Goal: Task Accomplishment & Management: Manage account settings

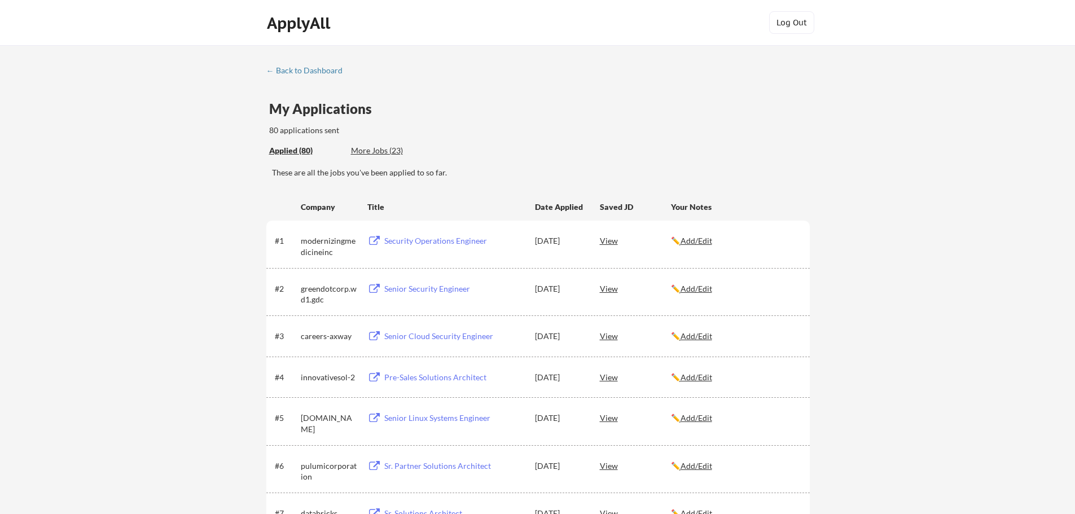
click at [381, 153] on div "More Jobs (23)" at bounding box center [392, 150] width 83 height 11
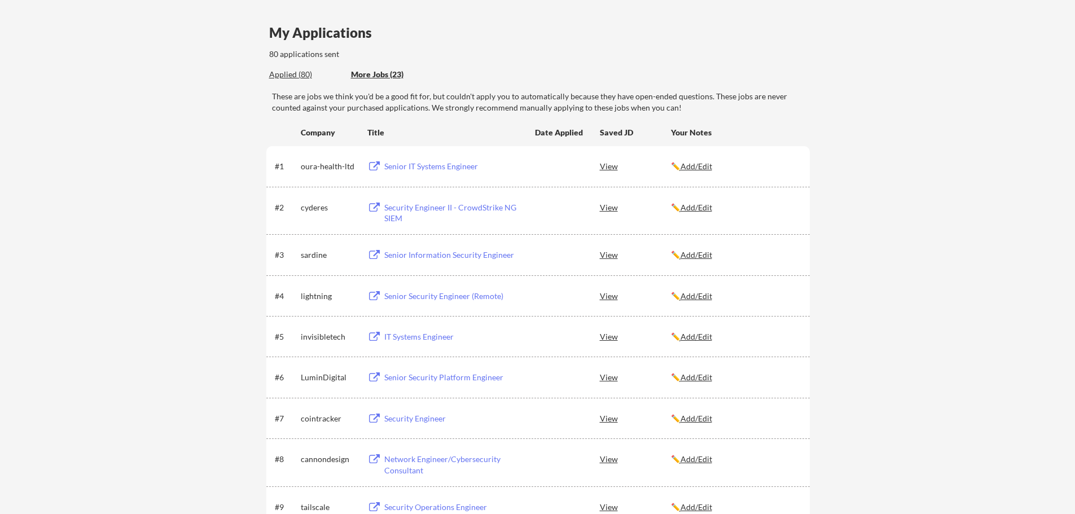
scroll to position [75, 0]
drag, startPoint x: 417, startPoint y: 166, endPoint x: 149, endPoint y: 181, distance: 267.8
click at [375, 169] on button at bounding box center [374, 167] width 14 height 11
drag, startPoint x: 481, startPoint y: 171, endPoint x: 382, endPoint y: 172, distance: 98.2
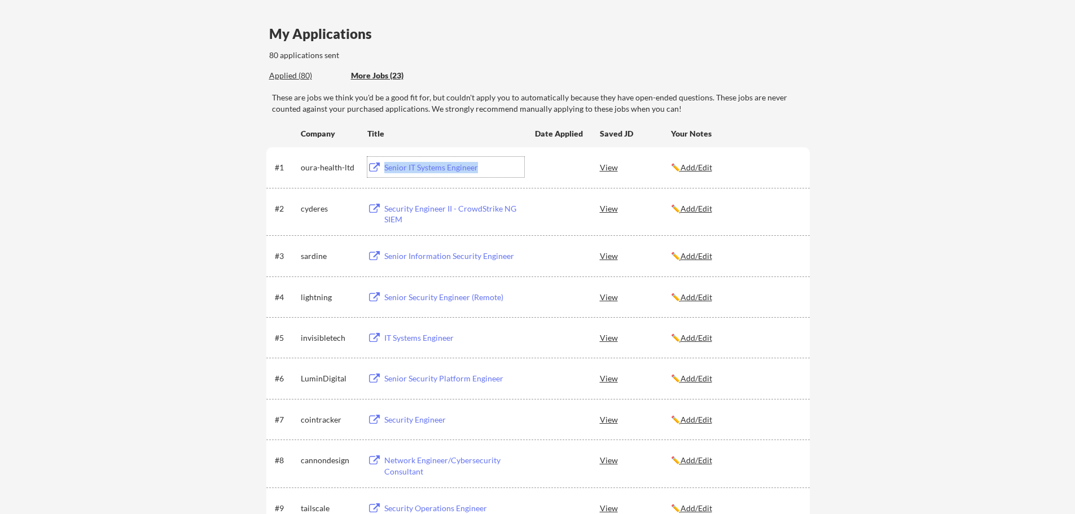
click at [382, 172] on div "Senior IT Systems Engineer" at bounding box center [452, 167] width 143 height 20
copy div "Senior IT Systems Engineer"
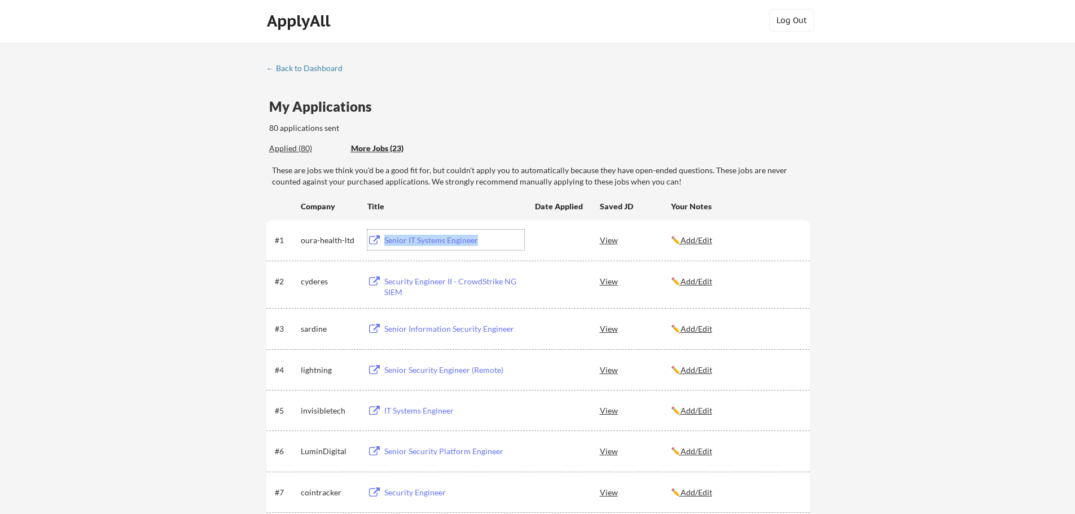
scroll to position [0, 0]
click at [700, 243] on u "Add/Edit" at bounding box center [696, 242] width 32 height 10
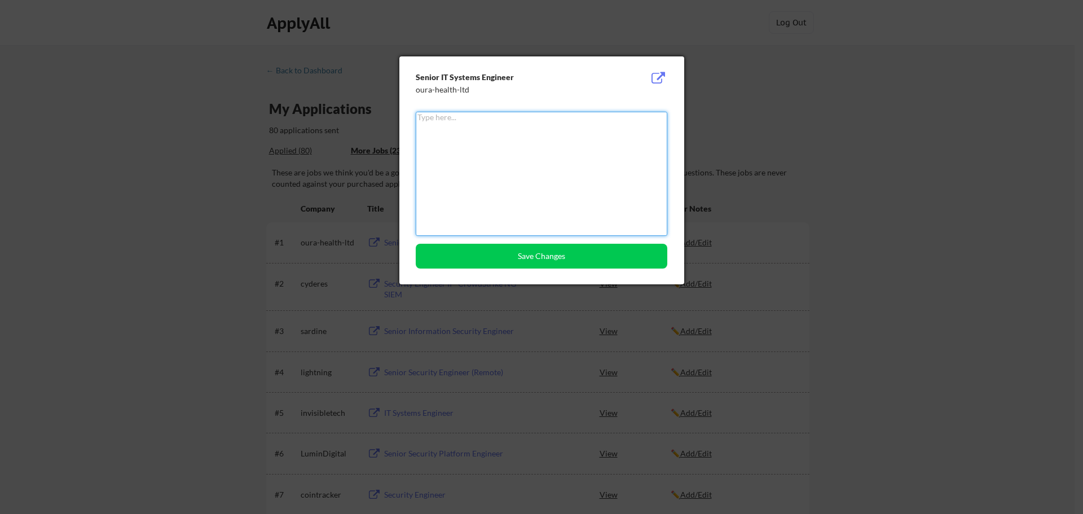
click at [492, 155] on textarea at bounding box center [542, 174] width 252 height 124
type textarea "Done"
click at [529, 261] on button "Save Changes" at bounding box center [542, 256] width 252 height 25
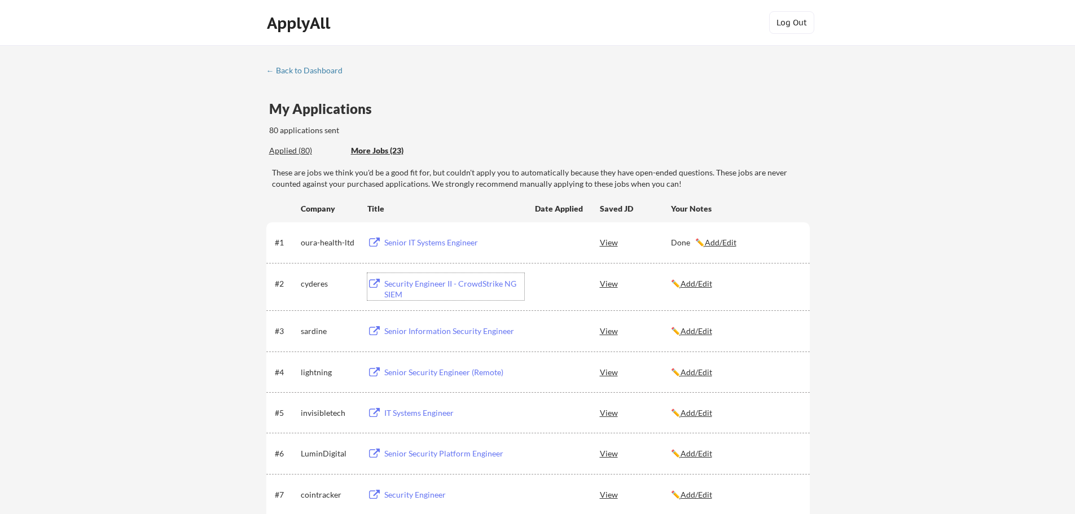
drag, startPoint x: 397, startPoint y: 285, endPoint x: 373, endPoint y: 283, distance: 23.3
click at [373, 283] on button at bounding box center [374, 284] width 14 height 11
click at [702, 288] on div "✏️ Add/Edit" at bounding box center [735, 283] width 129 height 11
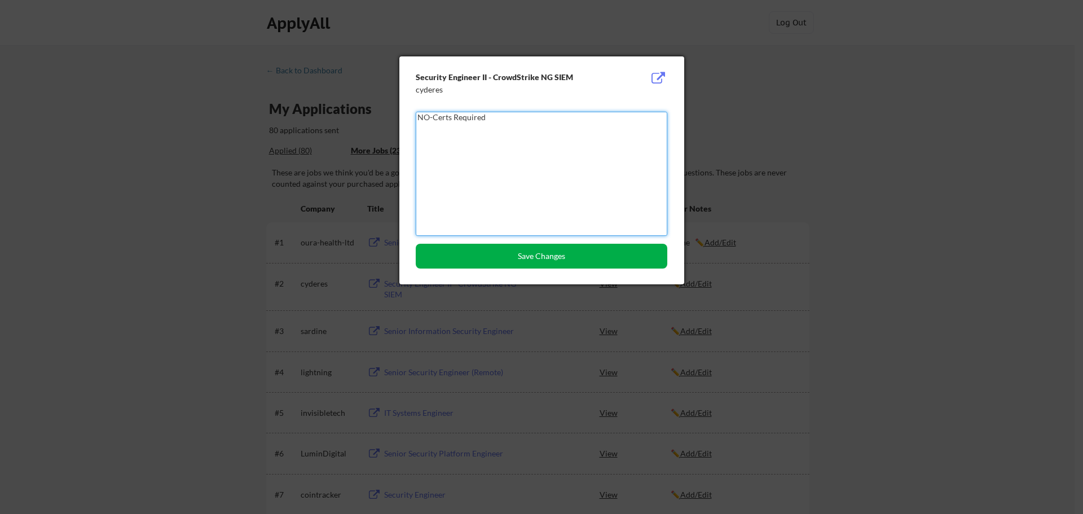
type textarea "NO-Certs Required"
click at [574, 252] on button "Save Changes" at bounding box center [542, 256] width 252 height 25
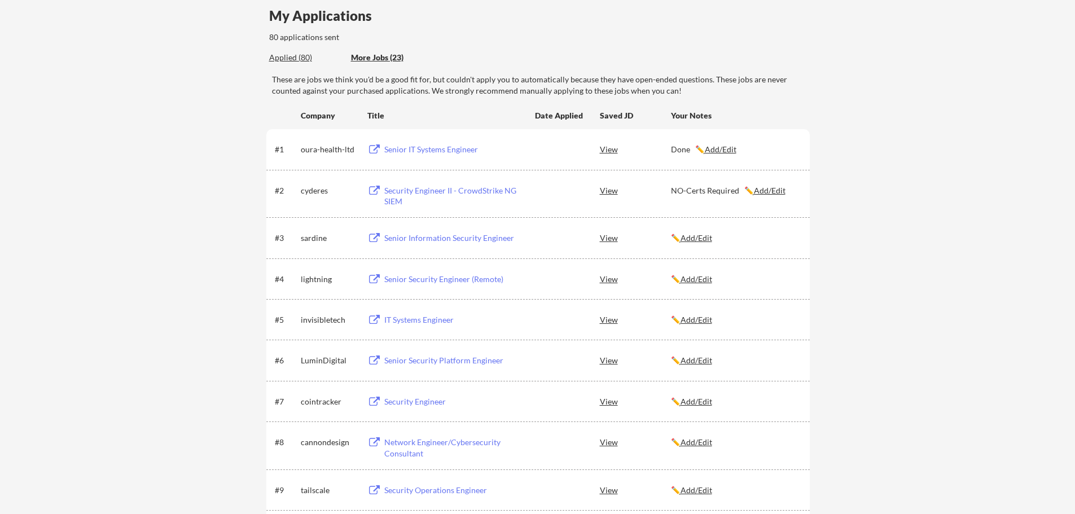
scroll to position [113, 0]
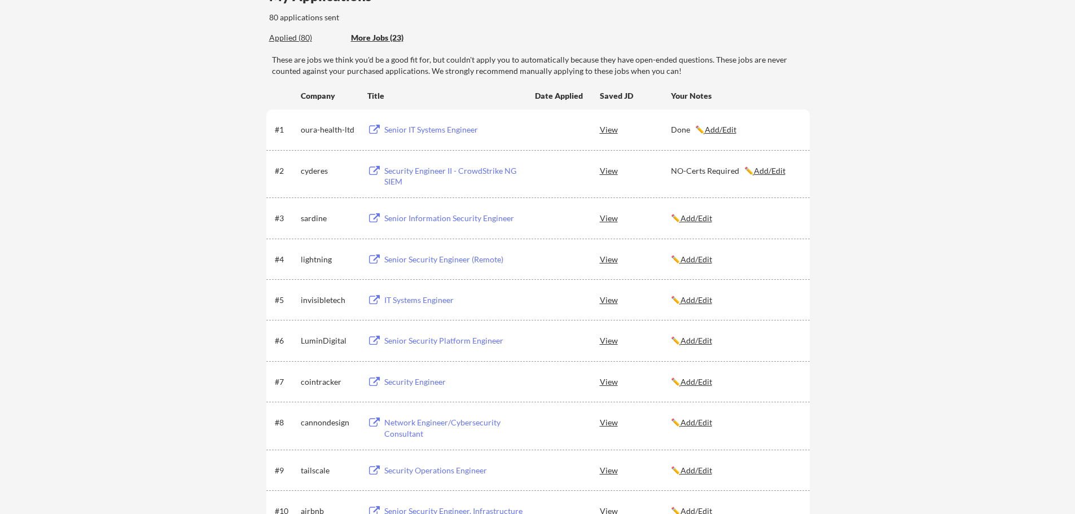
click at [372, 217] on button at bounding box center [374, 218] width 14 height 11
click at [699, 215] on u "Add/Edit" at bounding box center [696, 218] width 32 height 10
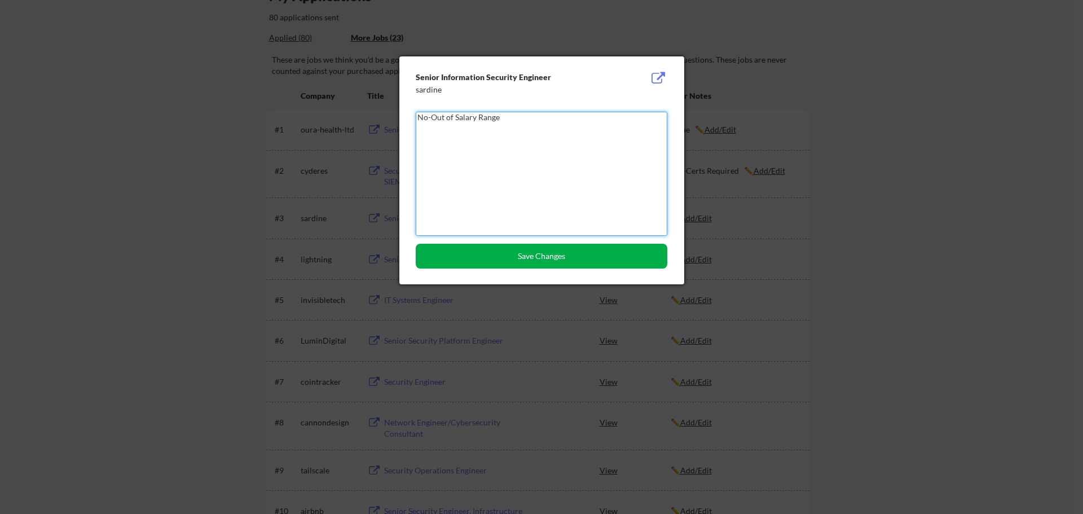
type textarea "No-Out of Salary Range"
click at [590, 255] on button "Save Changes" at bounding box center [542, 256] width 252 height 25
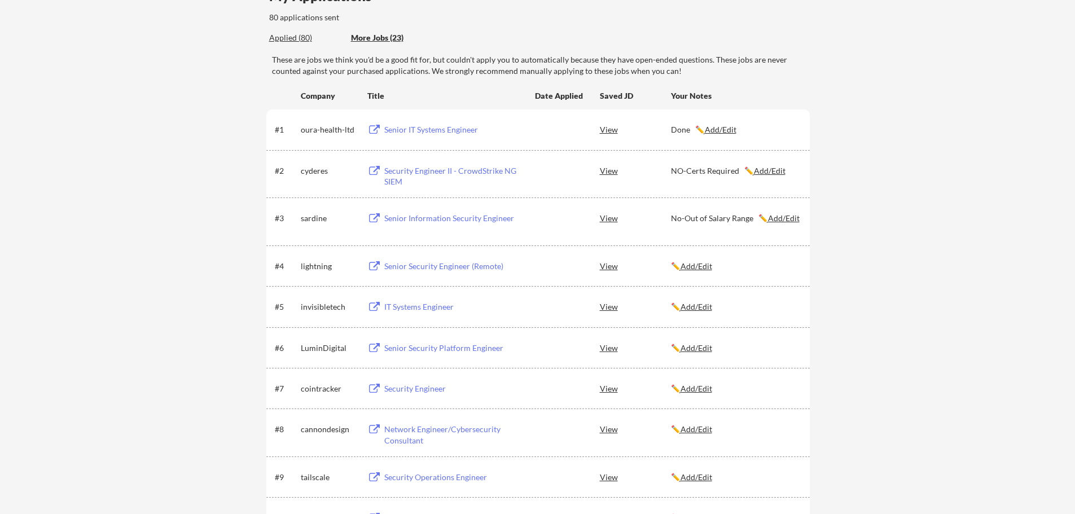
click at [375, 265] on button at bounding box center [374, 266] width 14 height 11
click at [704, 265] on u "Add/Edit" at bounding box center [696, 266] width 32 height 10
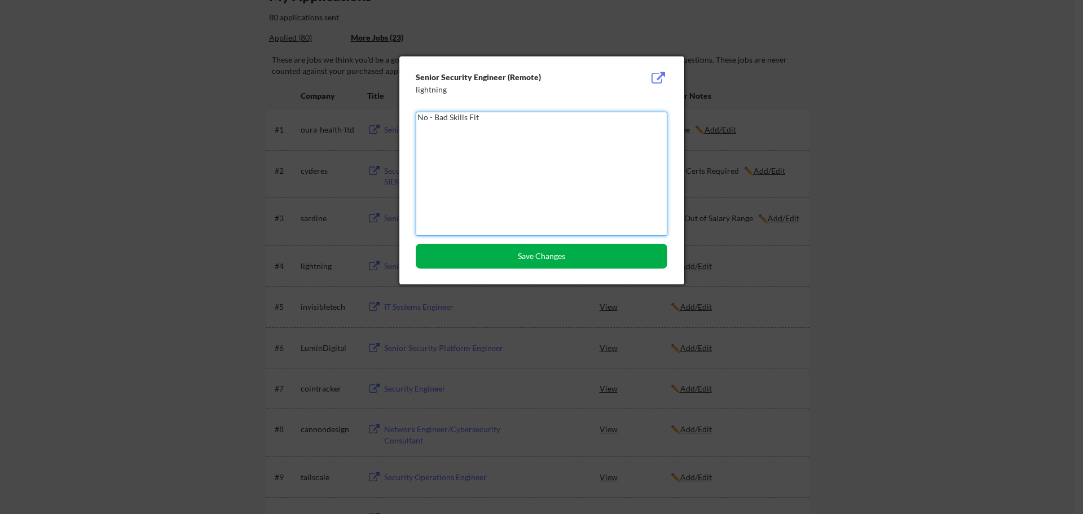
type textarea "No - Bad Skills Fit"
click at [578, 264] on button "Save Changes" at bounding box center [542, 256] width 252 height 25
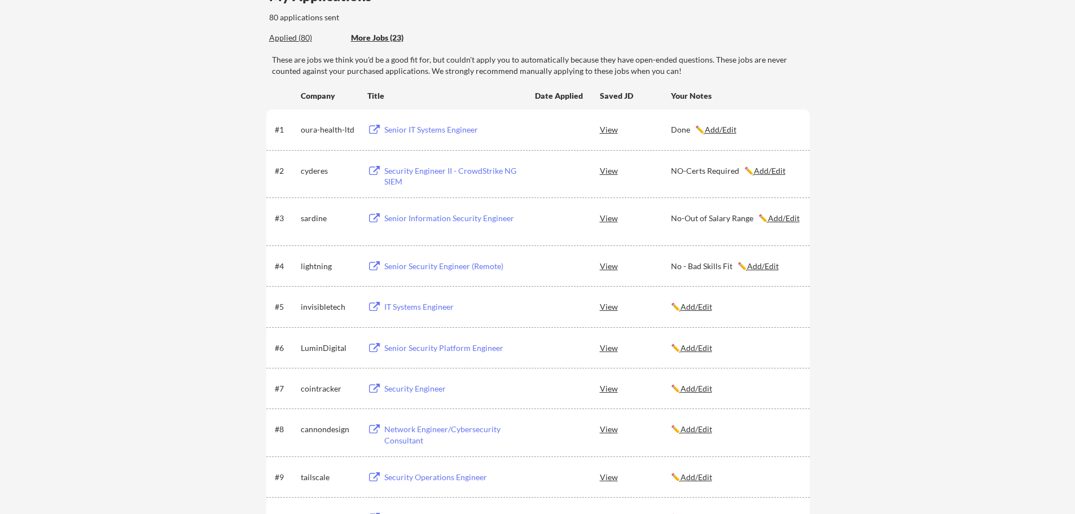
click at [373, 307] on button at bounding box center [374, 307] width 14 height 11
click at [699, 306] on u "Add/Edit" at bounding box center [696, 307] width 32 height 10
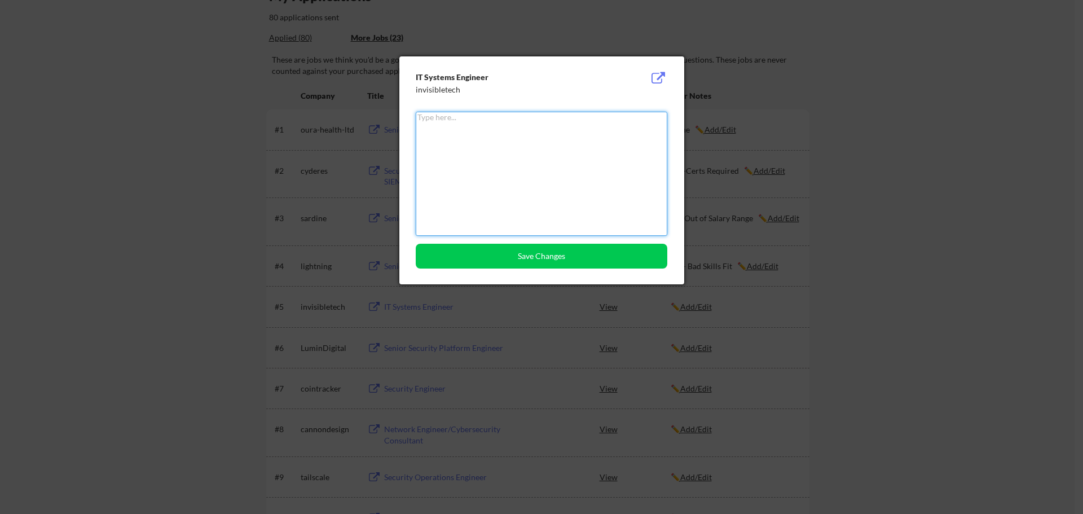
click at [496, 152] on textarea at bounding box center [542, 174] width 252 height 124
type textarea "No - Out of Salary Range"
click at [530, 261] on button "Save Changes" at bounding box center [542, 256] width 252 height 25
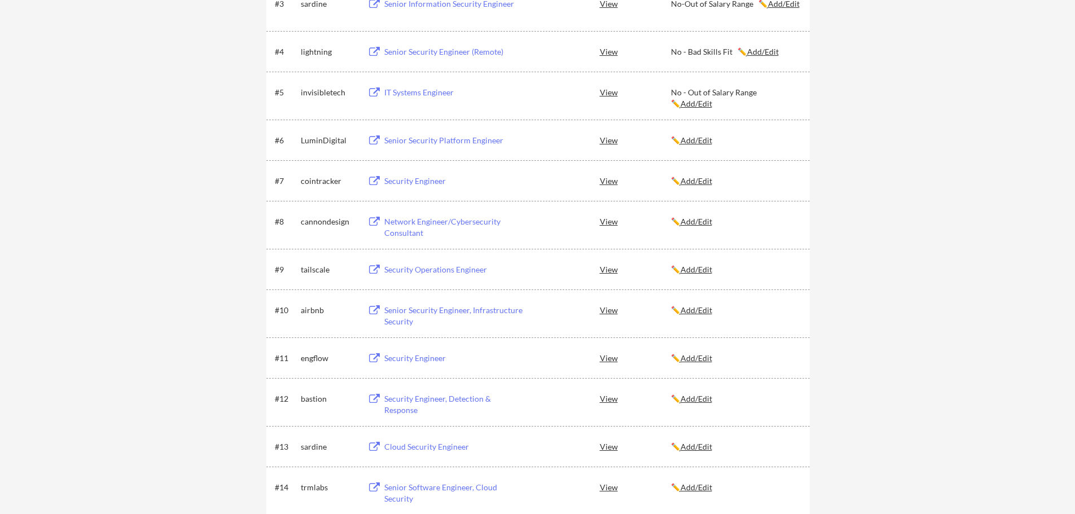
scroll to position [338, 0]
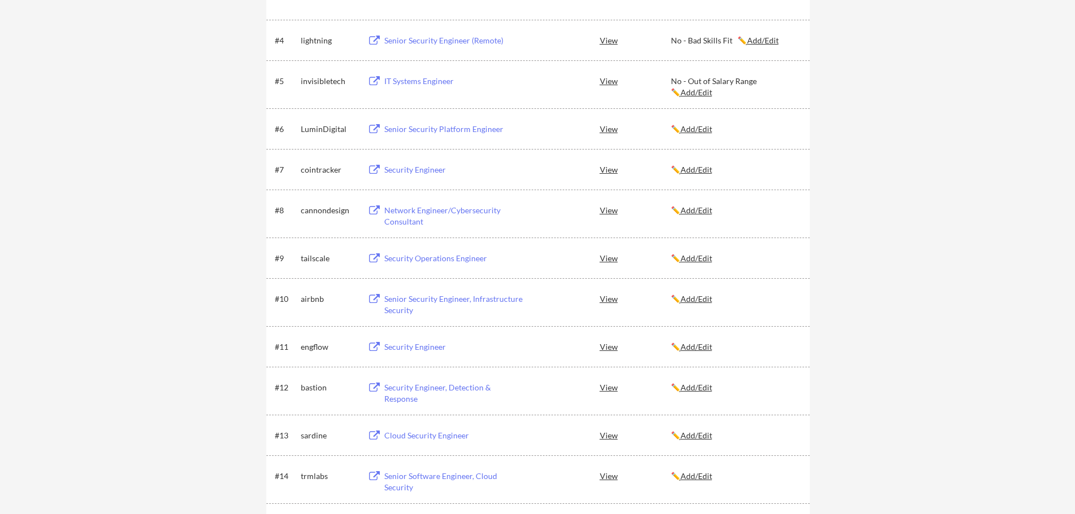
click at [371, 129] on button at bounding box center [374, 129] width 14 height 11
click at [687, 130] on u "Add/Edit" at bounding box center [696, 129] width 32 height 10
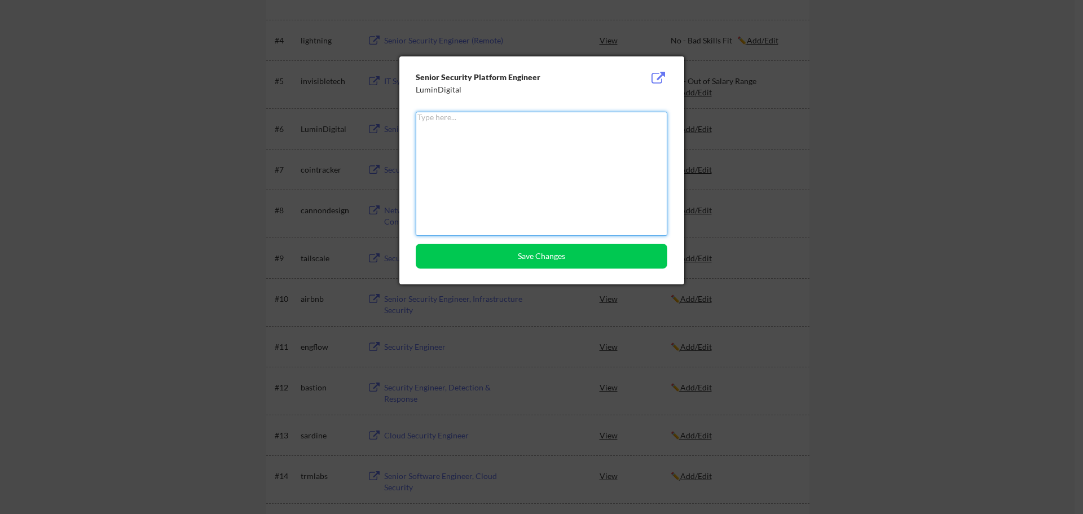
click at [536, 143] on textarea at bounding box center [542, 174] width 252 height 124
click at [504, 254] on button "Save Changes" at bounding box center [542, 256] width 252 height 25
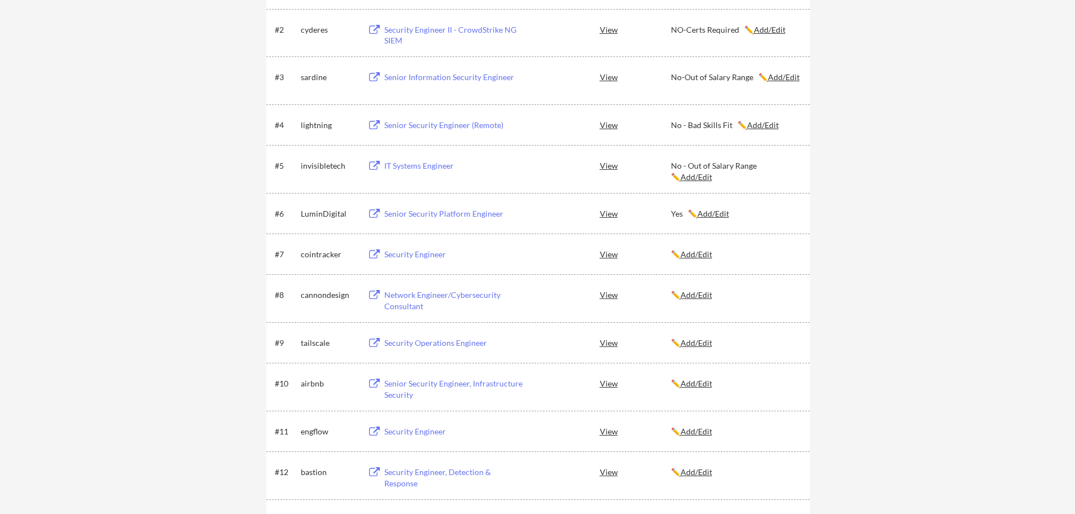
scroll to position [263, 0]
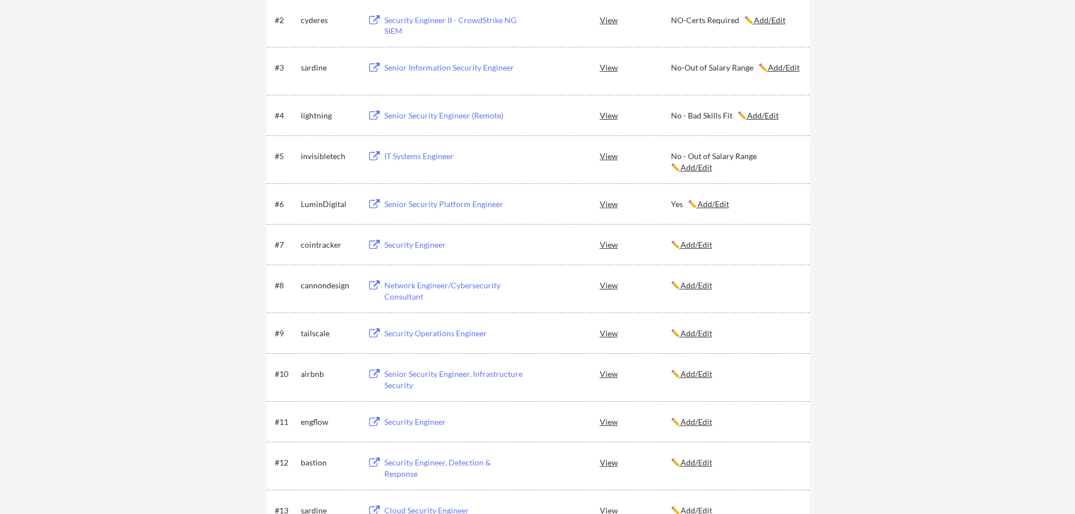
drag, startPoint x: 712, startPoint y: 203, endPoint x: 697, endPoint y: 201, distance: 15.3
click at [712, 203] on u "Add/Edit" at bounding box center [713, 204] width 32 height 10
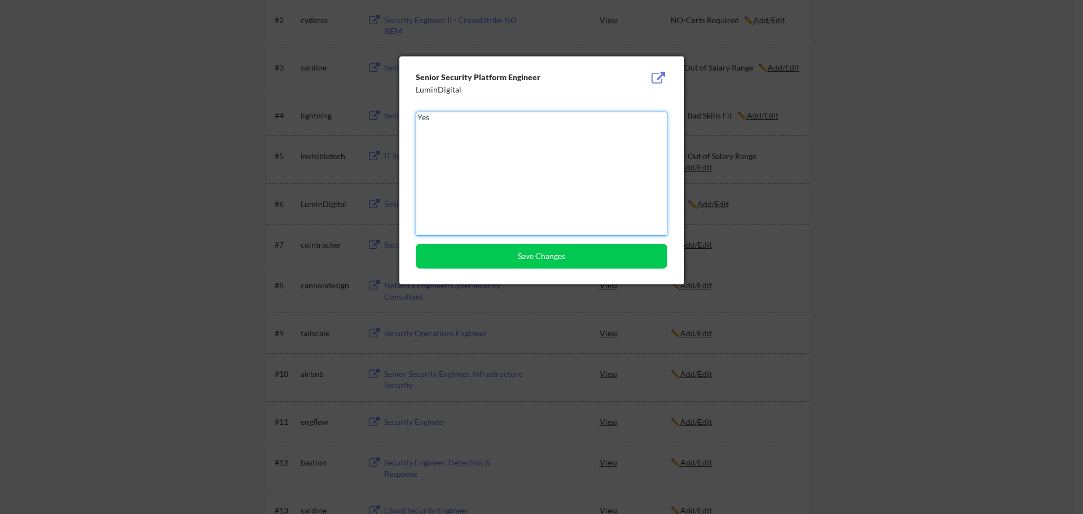
drag, startPoint x: 454, startPoint y: 124, endPoint x: 395, endPoint y: 122, distance: 58.1
click at [399, 122] on div "Senior Security Platform Engineer LuminDigital Yes Save Changes" at bounding box center [541, 170] width 285 height 228
type textarea "Done"
click at [542, 259] on button "Save Changes" at bounding box center [542, 256] width 252 height 25
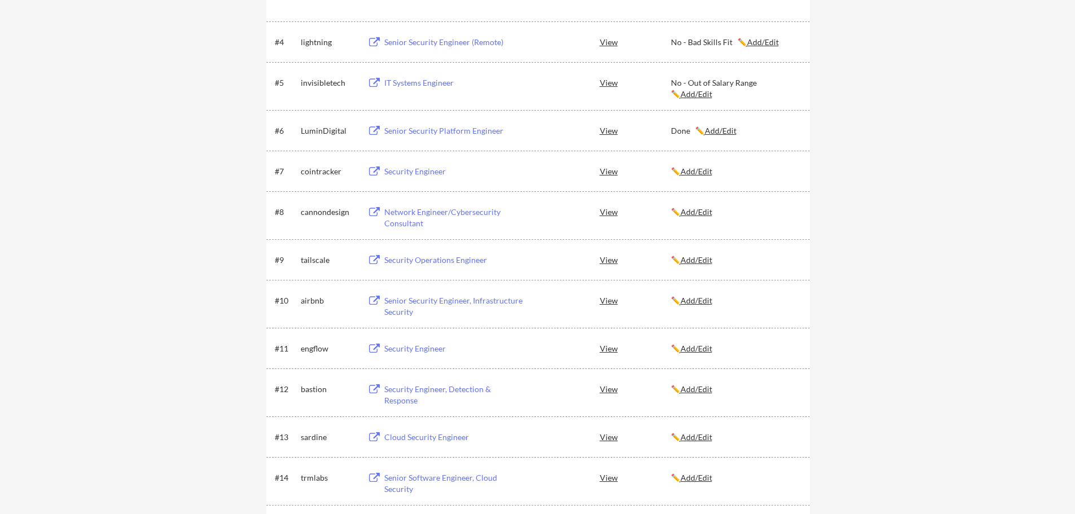
scroll to position [338, 0]
click at [373, 169] on button at bounding box center [374, 170] width 14 height 11
click at [691, 169] on u "Add/Edit" at bounding box center [696, 170] width 32 height 10
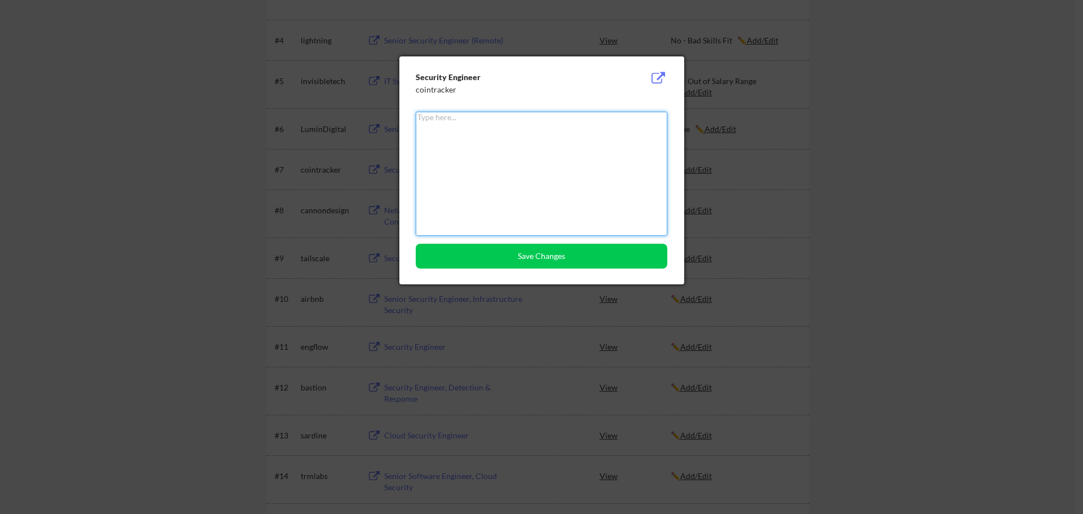
click at [543, 162] on textarea at bounding box center [542, 174] width 252 height 124
type textarea "Done"
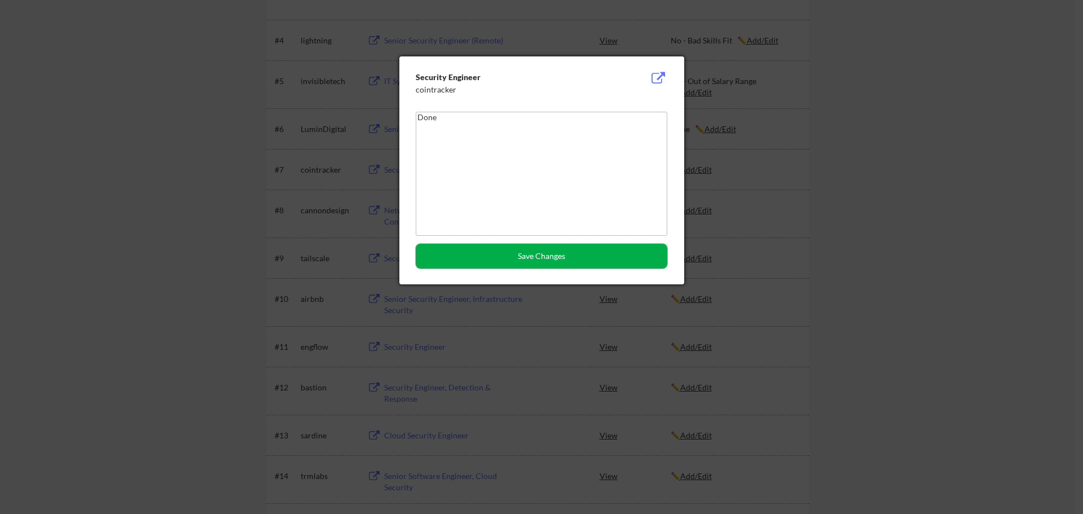
click at [555, 261] on button "Save Changes" at bounding box center [542, 256] width 252 height 25
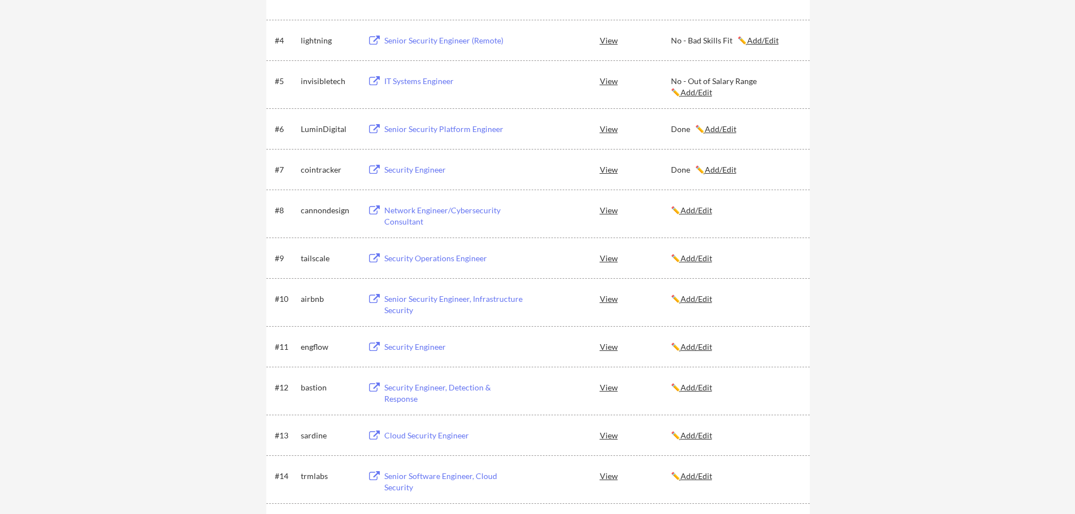
click at [373, 211] on button at bounding box center [374, 210] width 14 height 11
click at [700, 208] on u "Add/Edit" at bounding box center [696, 210] width 32 height 10
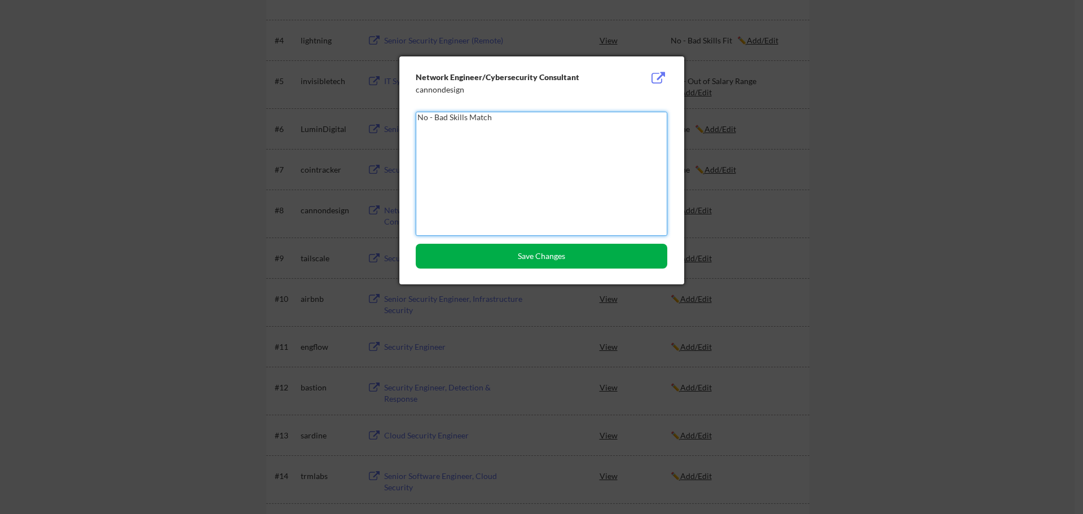
type textarea "No - Bad Skills Match"
click at [600, 262] on button "Save Changes" at bounding box center [542, 256] width 252 height 25
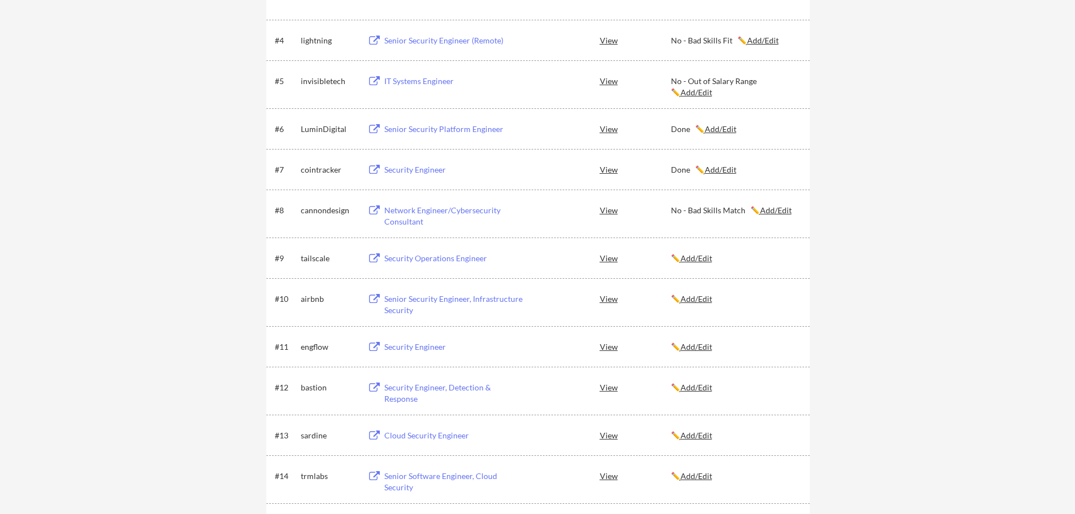
click at [373, 259] on button at bounding box center [374, 258] width 14 height 11
click at [698, 259] on u "Add/Edit" at bounding box center [696, 258] width 32 height 10
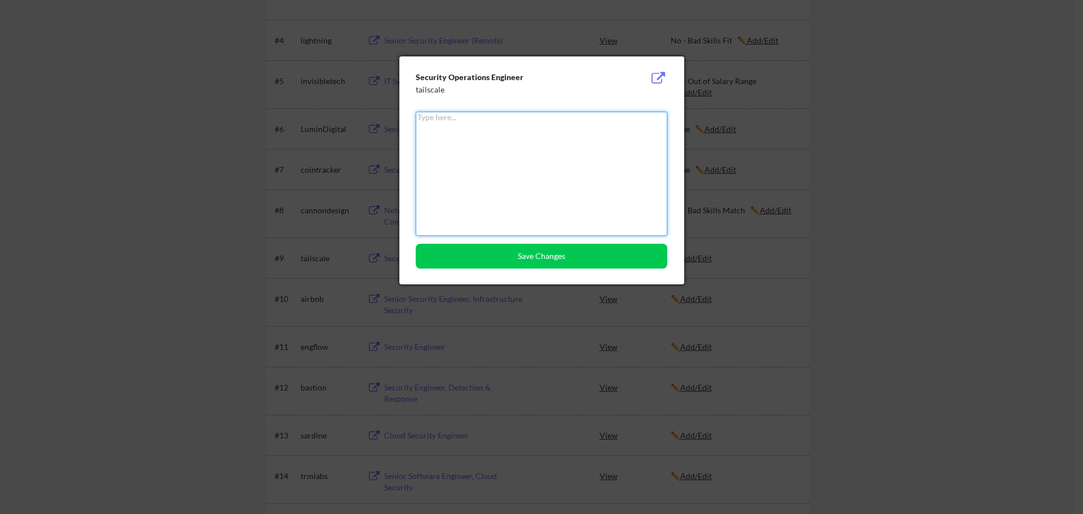
click at [459, 169] on textarea at bounding box center [542, 174] width 252 height 124
type textarea "Done"
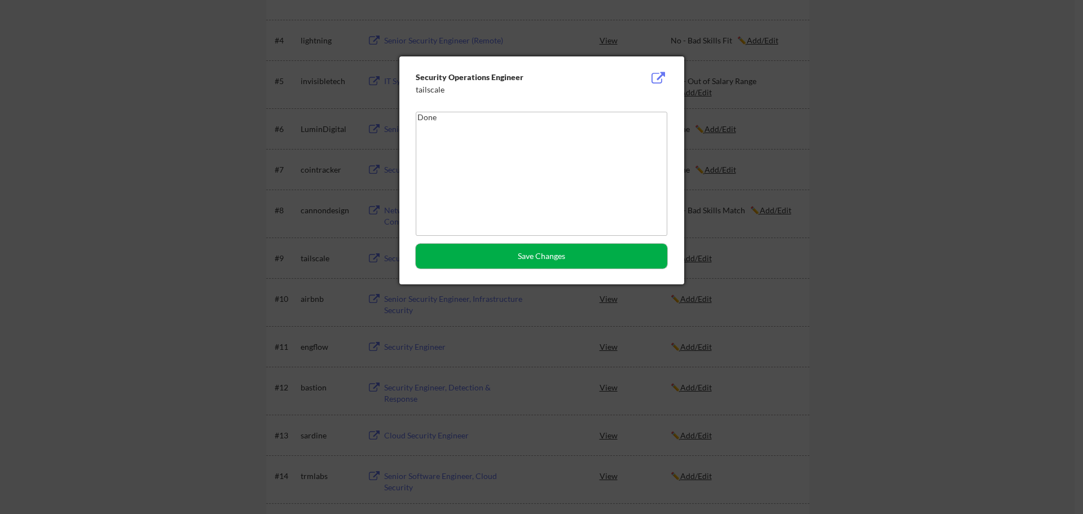
click at [571, 257] on button "Save Changes" at bounding box center [542, 256] width 252 height 25
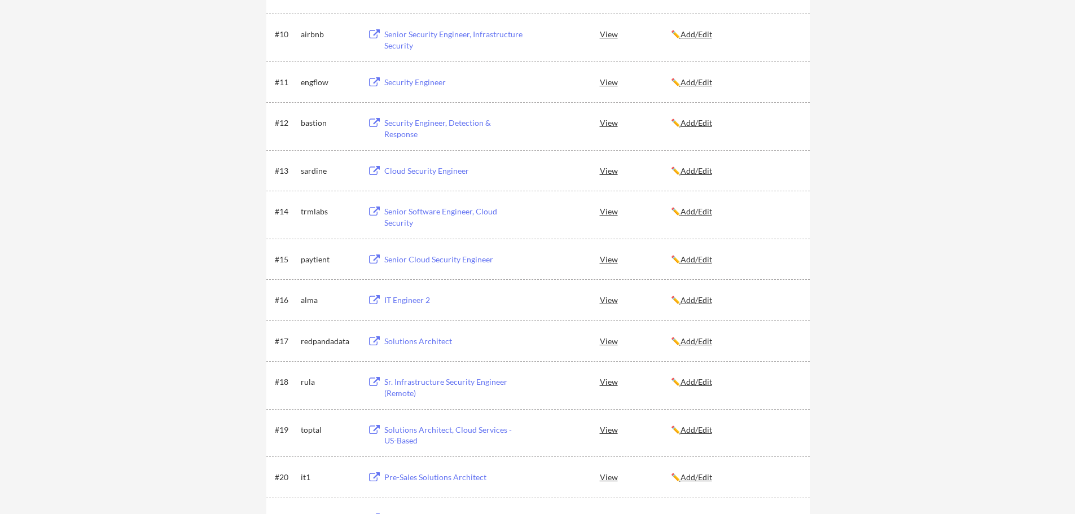
scroll to position [639, 0]
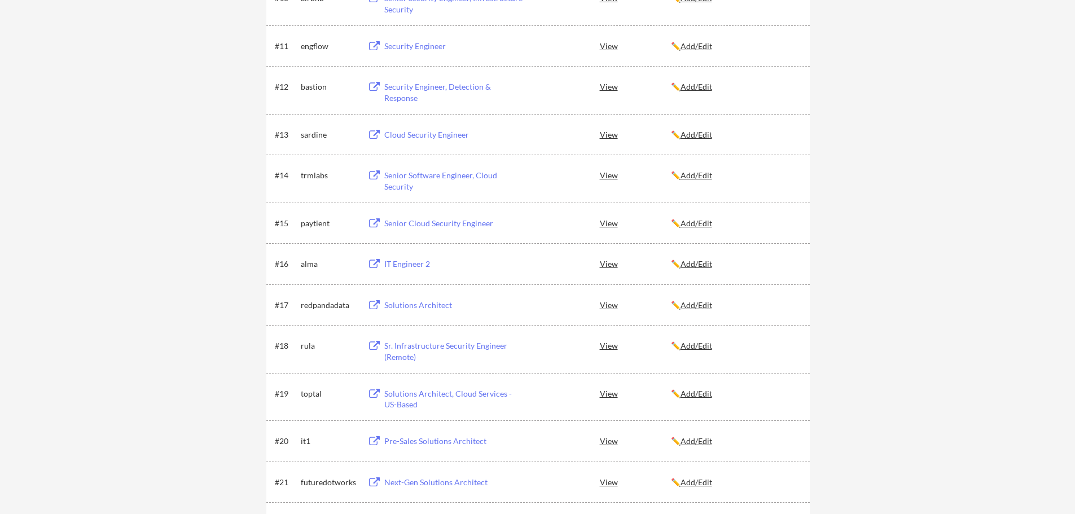
click at [370, 265] on button at bounding box center [374, 264] width 14 height 11
click at [697, 265] on u "Add/Edit" at bounding box center [696, 264] width 32 height 10
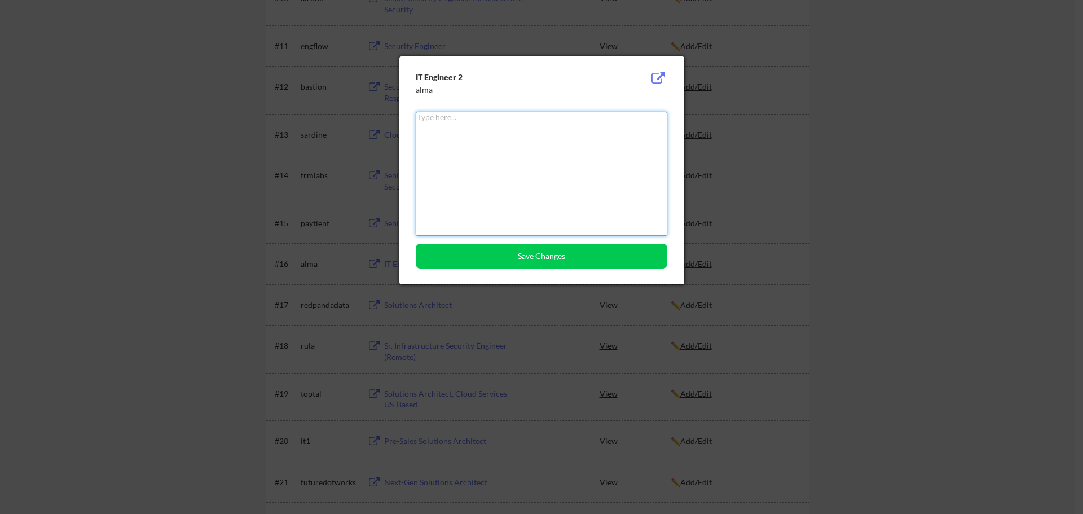
click at [507, 156] on textarea at bounding box center [542, 174] width 252 height 124
type textarea "O"
type textarea "No - Out of Salary Range"
click at [516, 258] on button "Save Changes" at bounding box center [542, 256] width 252 height 25
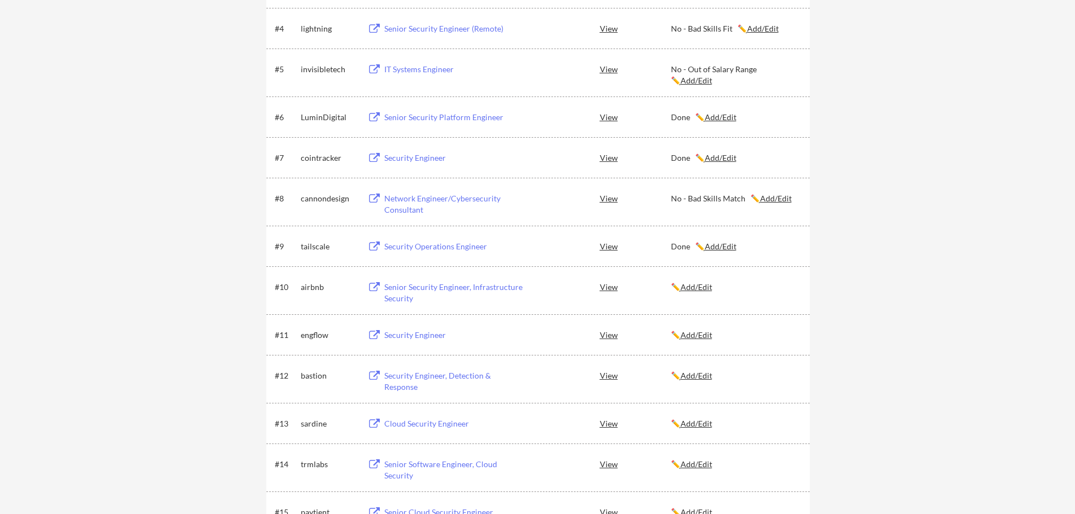
scroll to position [338, 0]
